Goal: Contribute content: Add original content to the website for others to see

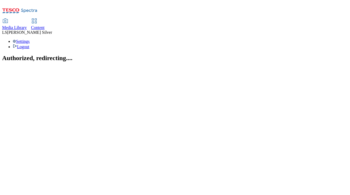
click at [27, 25] on span "Media Library" at bounding box center [14, 27] width 25 height 5
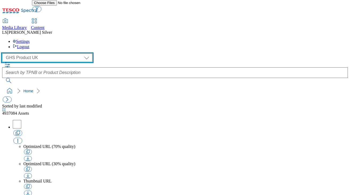
click at [31, 53] on select "GHS Marketing UK GHS Product UK" at bounding box center [47, 57] width 90 height 8
select select "flare-ghs-mktg"
click at [4, 53] on select "GHS Marketing UK GHS Product UK" at bounding box center [47, 57] width 90 height 8
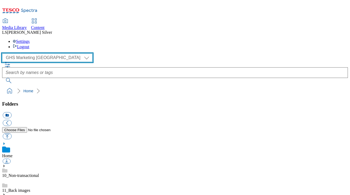
scroll to position [46, 0]
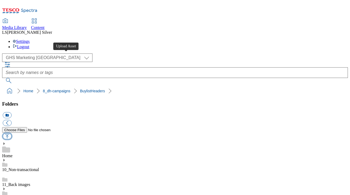
click at [11, 133] on button "button" at bounding box center [7, 136] width 9 height 6
type input "C:\fakepath\1759473586763-ad542416_ROI_Strongroots_LegoBrand_H_1184x333_V2.jpg"
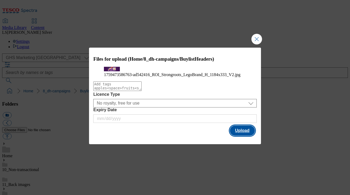
click at [244, 135] on button "Upload" at bounding box center [242, 130] width 25 height 10
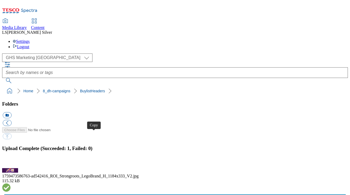
click at [45, 25] on span "Content" at bounding box center [38, 27] width 14 height 5
drag, startPoint x: 121, startPoint y: 122, endPoint x: 139, endPoint y: 122, distance: 18.6
copy div "ad542416"
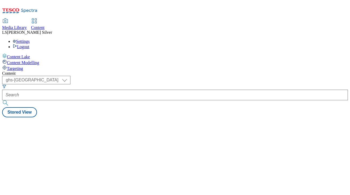
select select "ghs-uk"
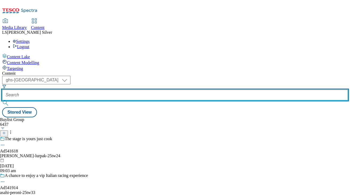
click at [126, 89] on input "text" at bounding box center [174, 94] width 345 height 11
paste input "https://digitalcontent.api.tesco.com/v2/media/ghs-mktg/8e0fa203-46de-4718-aabd-…"
drag, startPoint x: 110, startPoint y: 42, endPoint x: 129, endPoint y: 41, distance: 19.4
click at [129, 89] on input "https://digitalcontent.api.tesco.com/v2/media/ghs-mktg/8e0fa203-46de-4718-aabd-…" at bounding box center [174, 94] width 345 height 11
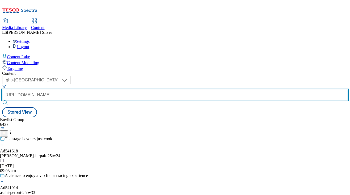
type input "https://digitalcontent.api.tesco.com/v2/media/ghs-mktg/8e0fa203-46de-4718-aabd-…"
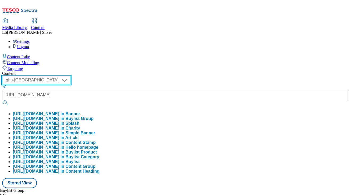
click at [70, 76] on select "ghs-roi ghs-uk" at bounding box center [36, 80] width 68 height 8
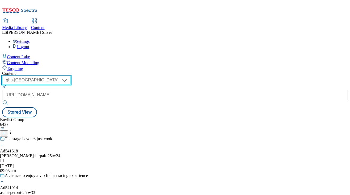
select select "ghs-roi"
click at [69, 76] on select "ghs-roi ghs-uk" at bounding box center [36, 80] width 68 height 8
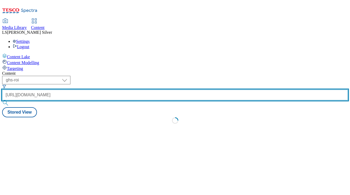
click at [136, 89] on input "https://digitalcontent.api.tesco.com/v2/media/ghs-mktg/8e0fa203-46de-4718-aabd-…" at bounding box center [174, 94] width 345 height 11
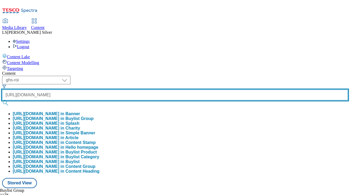
paste input "ad542416"
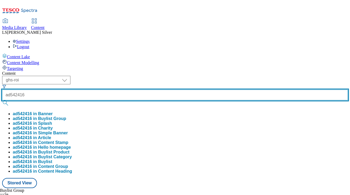
type input "ad542416"
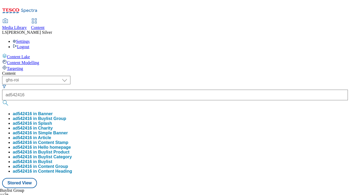
click at [66, 116] on button "ad542416 in Buylist Group" at bounding box center [39, 118] width 53 height 5
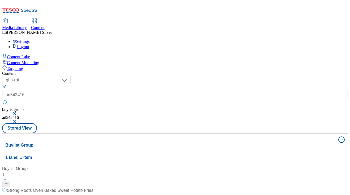
click at [93, 187] on div "Strong Roots Oven Baked Sweet Potato Fries" at bounding box center [50, 190] width 87 height 6
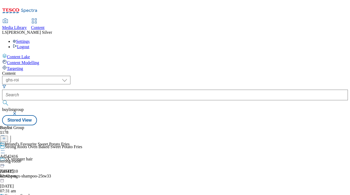
click at [5, 147] on icon at bounding box center [2, 149] width 5 height 5
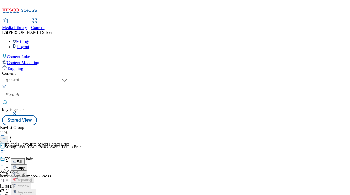
click at [23, 159] on span "Edit" at bounding box center [19, 161] width 6 height 4
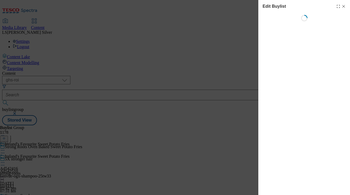
select select "tactical"
select select "supplier funded short term 1-3 weeks"
select select "dunnhumby"
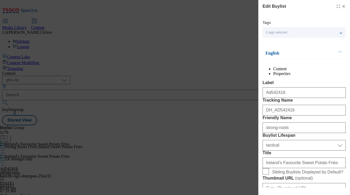
select select "Banner"
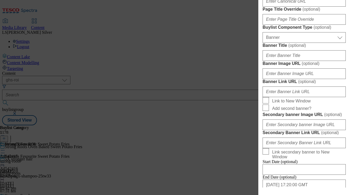
scroll to position [505, 0]
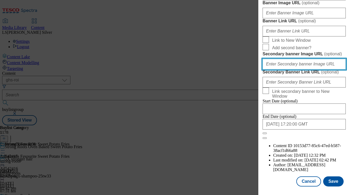
click at [296, 69] on input "Secondary banner Image URL ( optional )" at bounding box center [303, 64] width 83 height 11
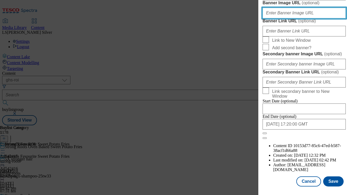
click at [299, 18] on input "Banner Image URL ( optional )" at bounding box center [303, 13] width 83 height 11
paste input "https://digitalcontent.api.tesco.com/v2/media/ghs-mktg/8e0fa203-46de-4718-aabd-…"
type input "https://digitalcontent.api.tesco.com/v2/media/ghs-mktg/8e0fa203-46de-4718-aabd-…"
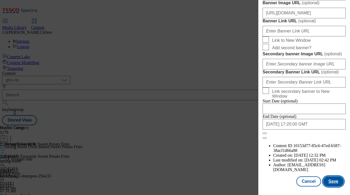
click at [339, 182] on button "Save" at bounding box center [333, 181] width 20 height 10
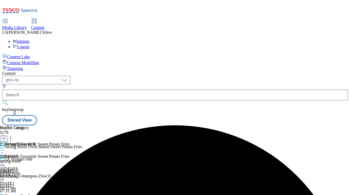
click at [5, 160] on icon at bounding box center [2, 162] width 5 height 5
click at [29, 194] on span "Preview" at bounding box center [22, 198] width 12 height 4
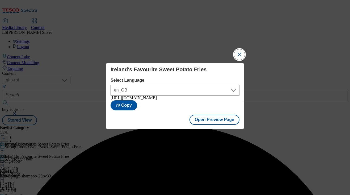
click at [243, 54] on button "Close Modal" at bounding box center [239, 54] width 11 height 11
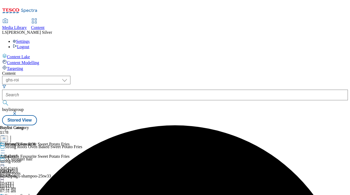
click at [5, 160] on icon at bounding box center [2, 162] width 5 height 5
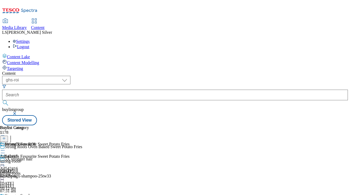
click at [5, 160] on icon at bounding box center [2, 162] width 5 height 5
